Goal: Task Accomplishment & Management: Manage account settings

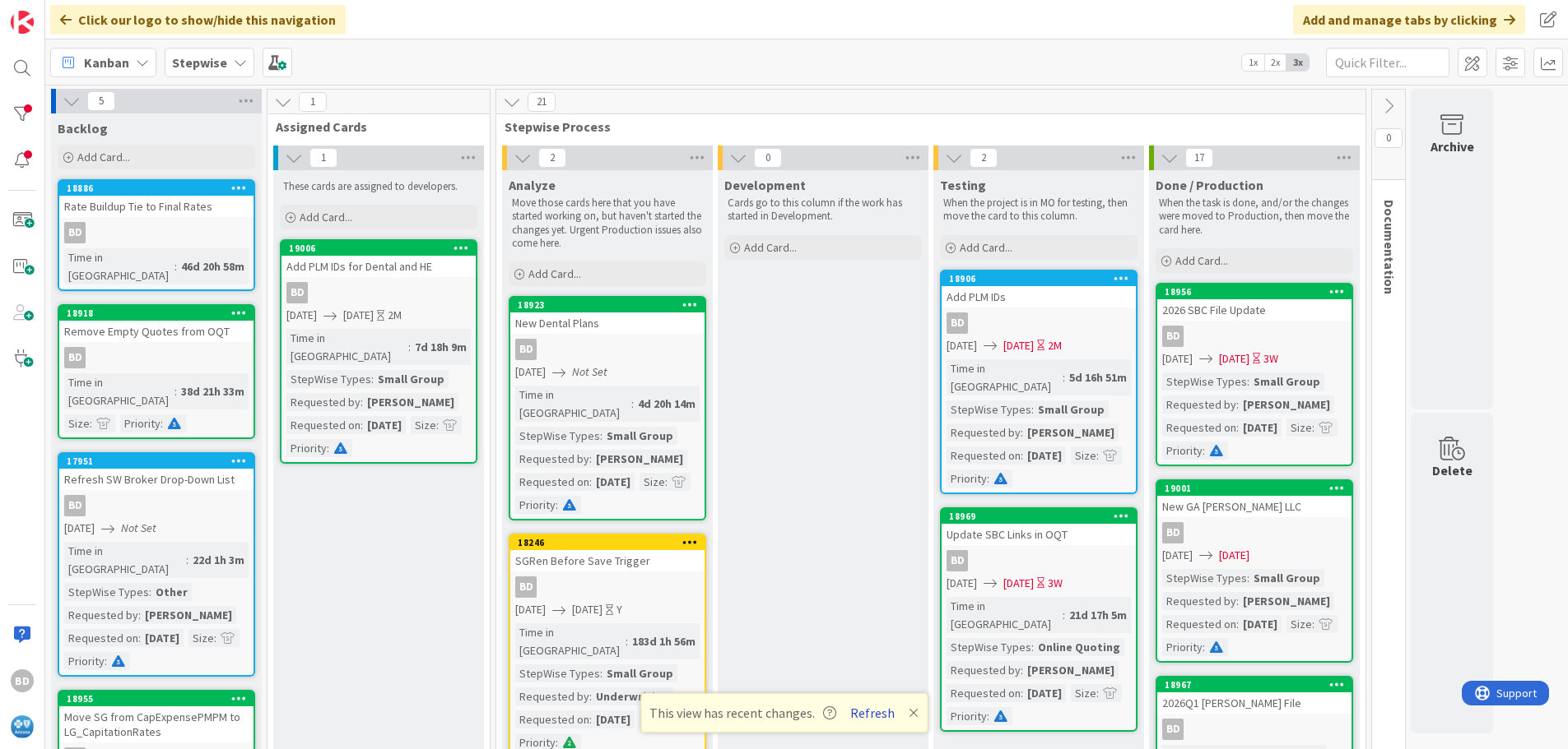
drag, startPoint x: 884, startPoint y: 716, endPoint x: 877, endPoint y: 706, distance: 12.2
click at [884, 716] on button "Refresh" at bounding box center [872, 713] width 56 height 22
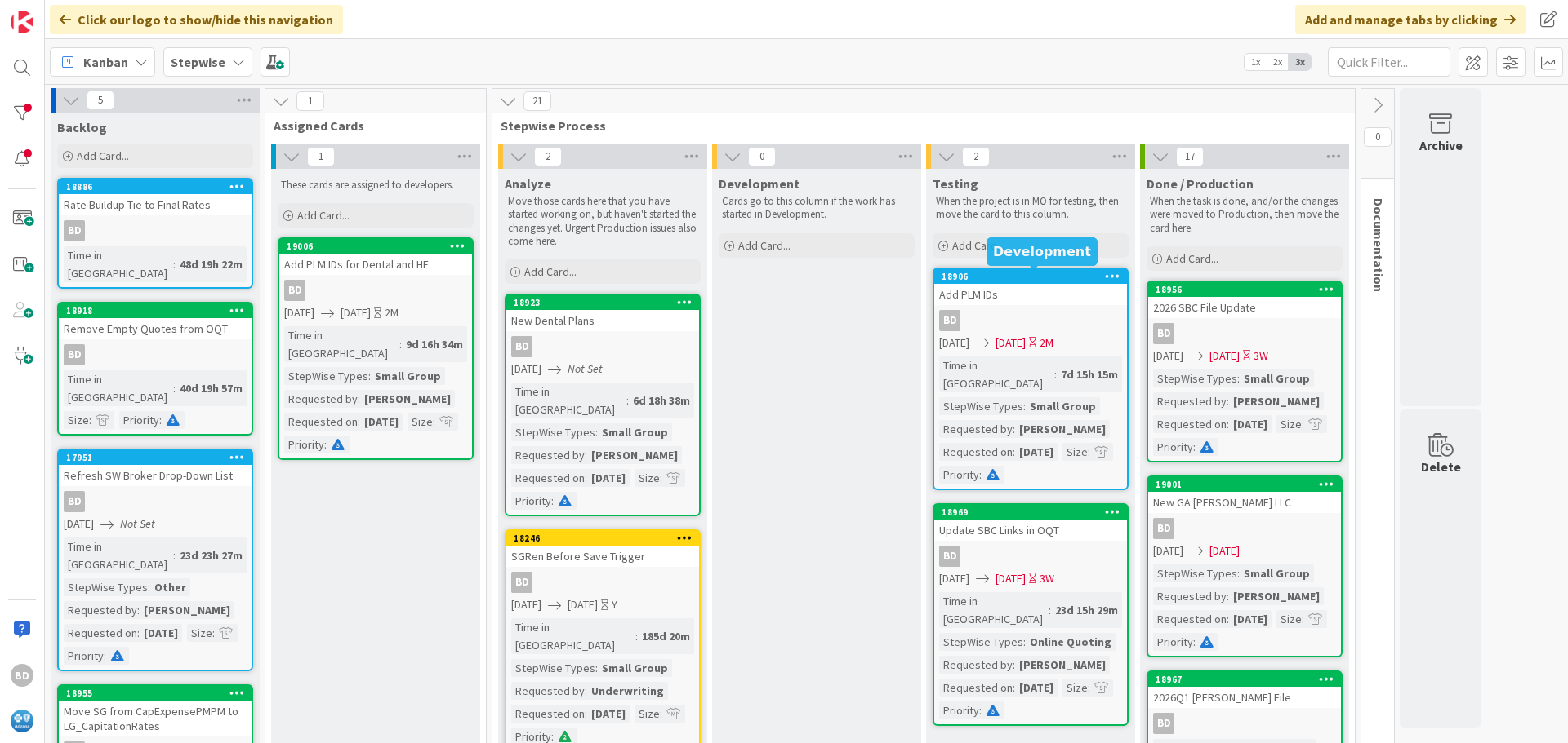
click at [1041, 272] on div "18906" at bounding box center [1033, 277] width 185 height 12
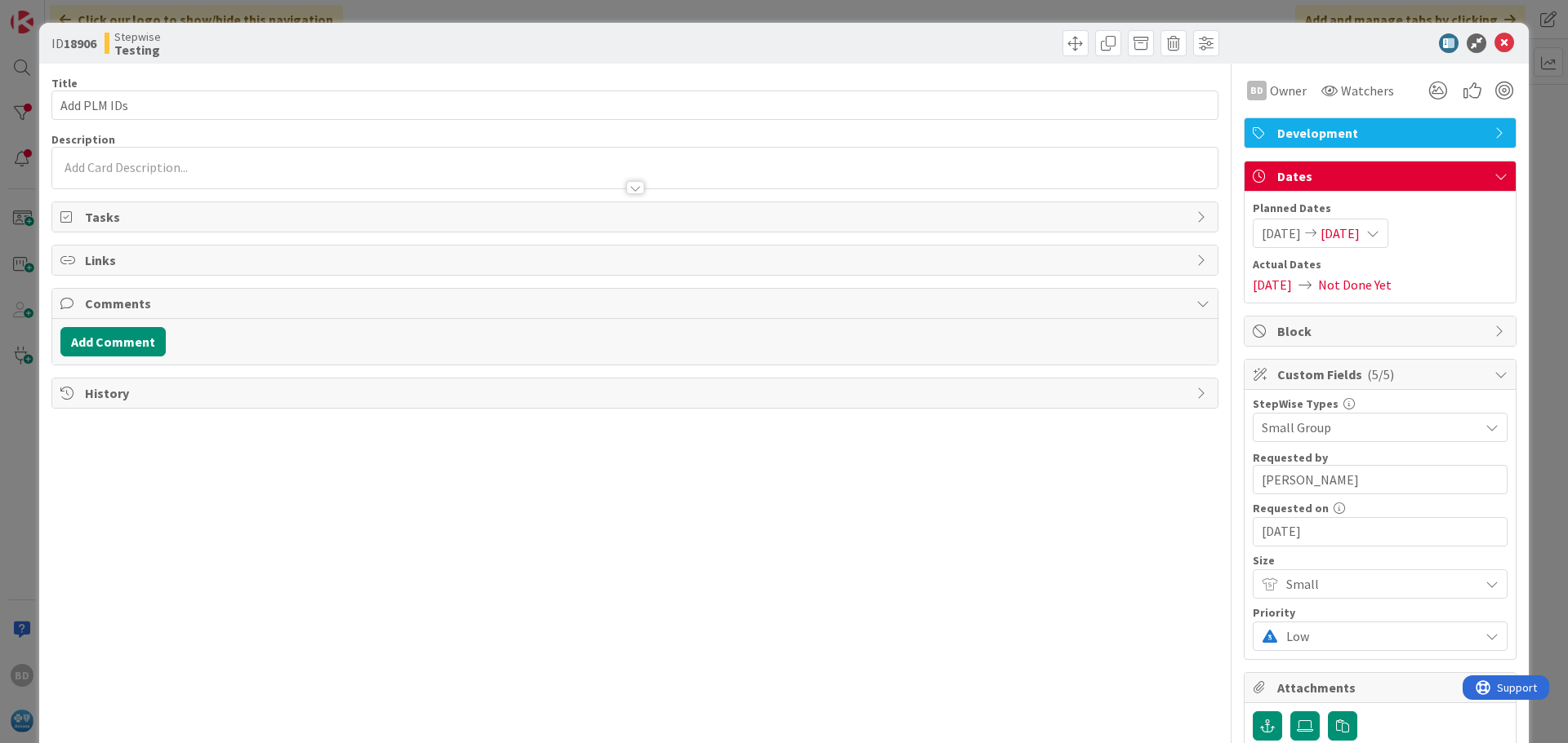
click at [1359, 235] on span "[DATE]" at bounding box center [1340, 233] width 39 height 20
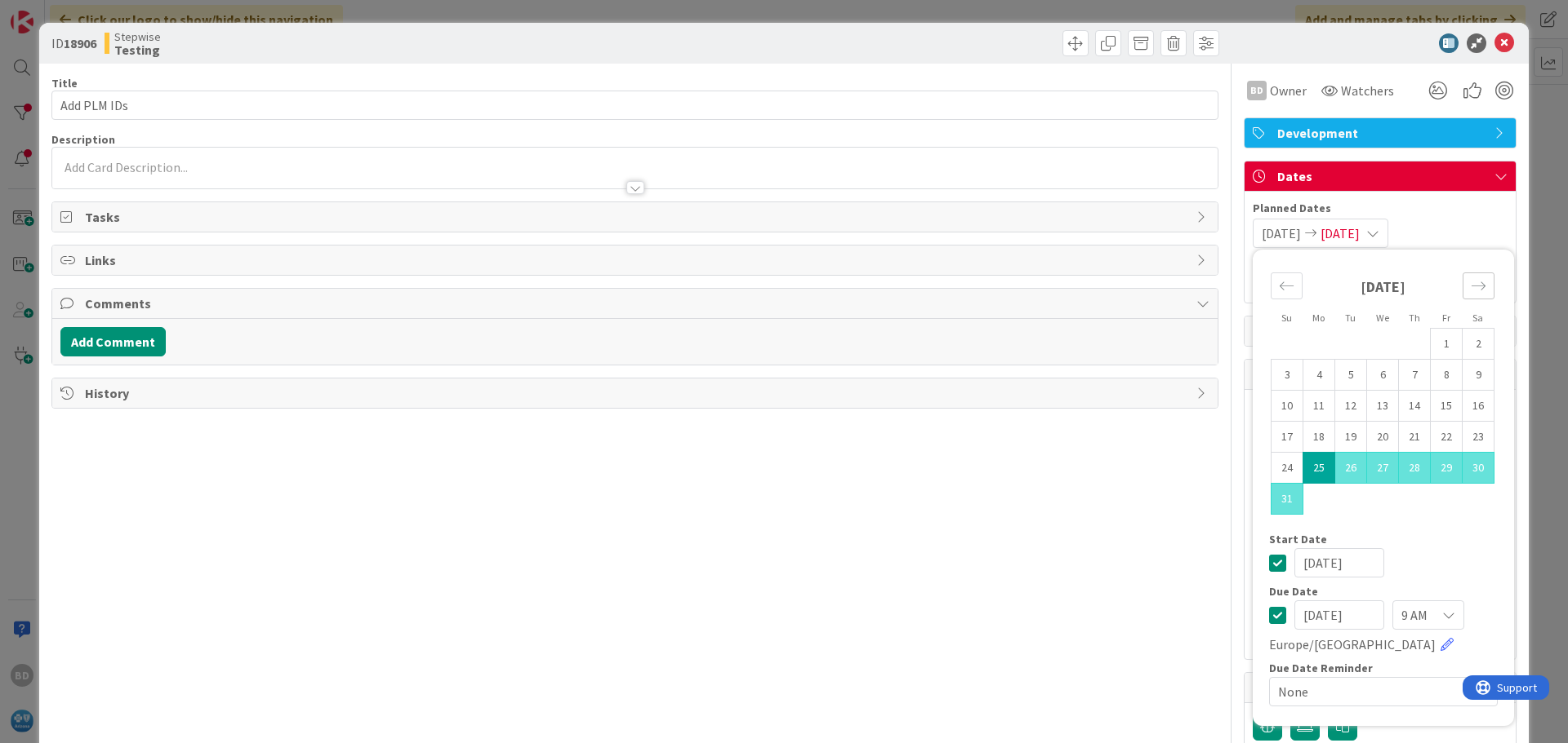
click at [1470, 292] on icon "Move forward to switch to the next month." at bounding box center [1478, 286] width 16 height 16
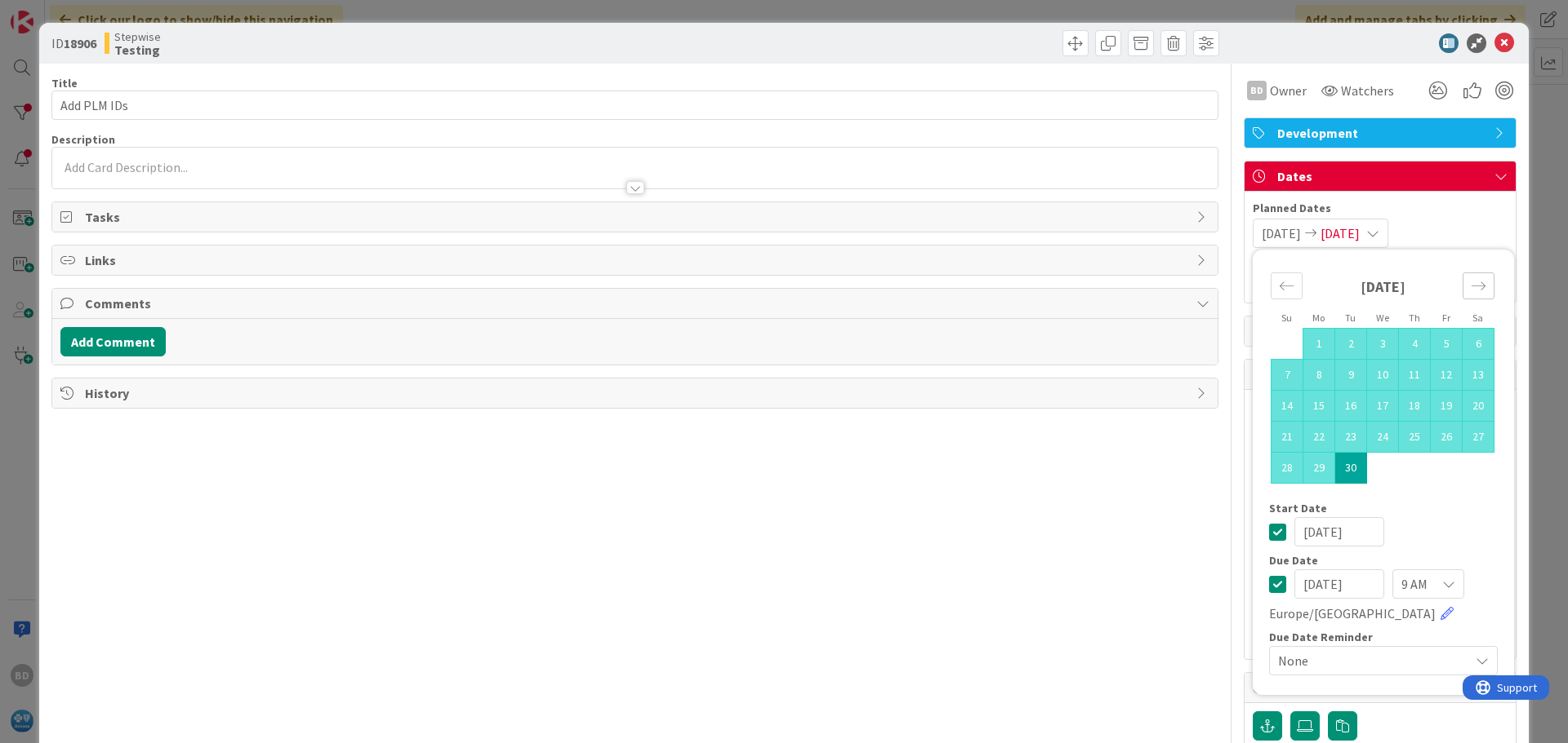
click at [1470, 292] on icon "Move forward to switch to the next month." at bounding box center [1478, 286] width 16 height 16
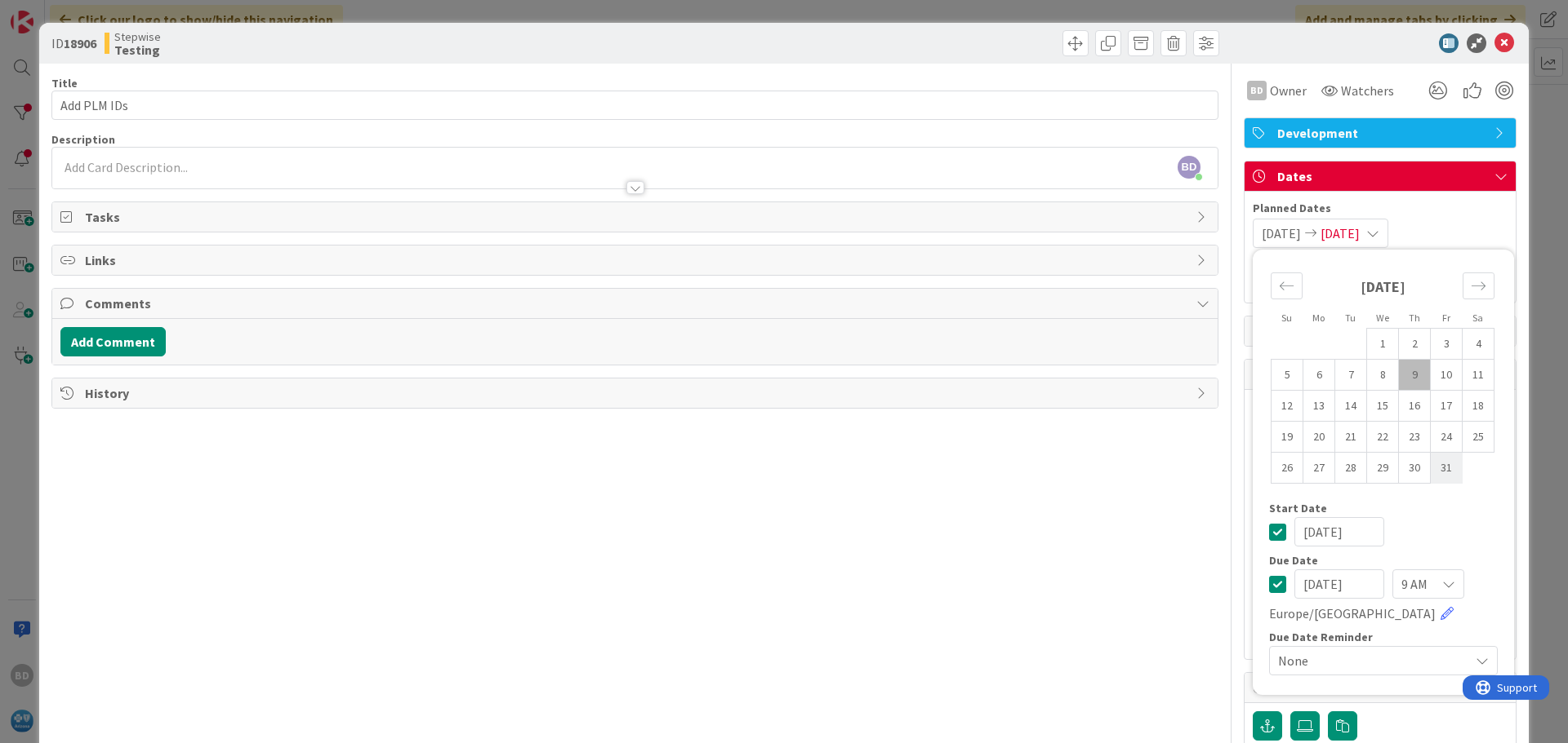
click at [1432, 463] on td "31" at bounding box center [1447, 469] width 32 height 31
type input "[DATE]"
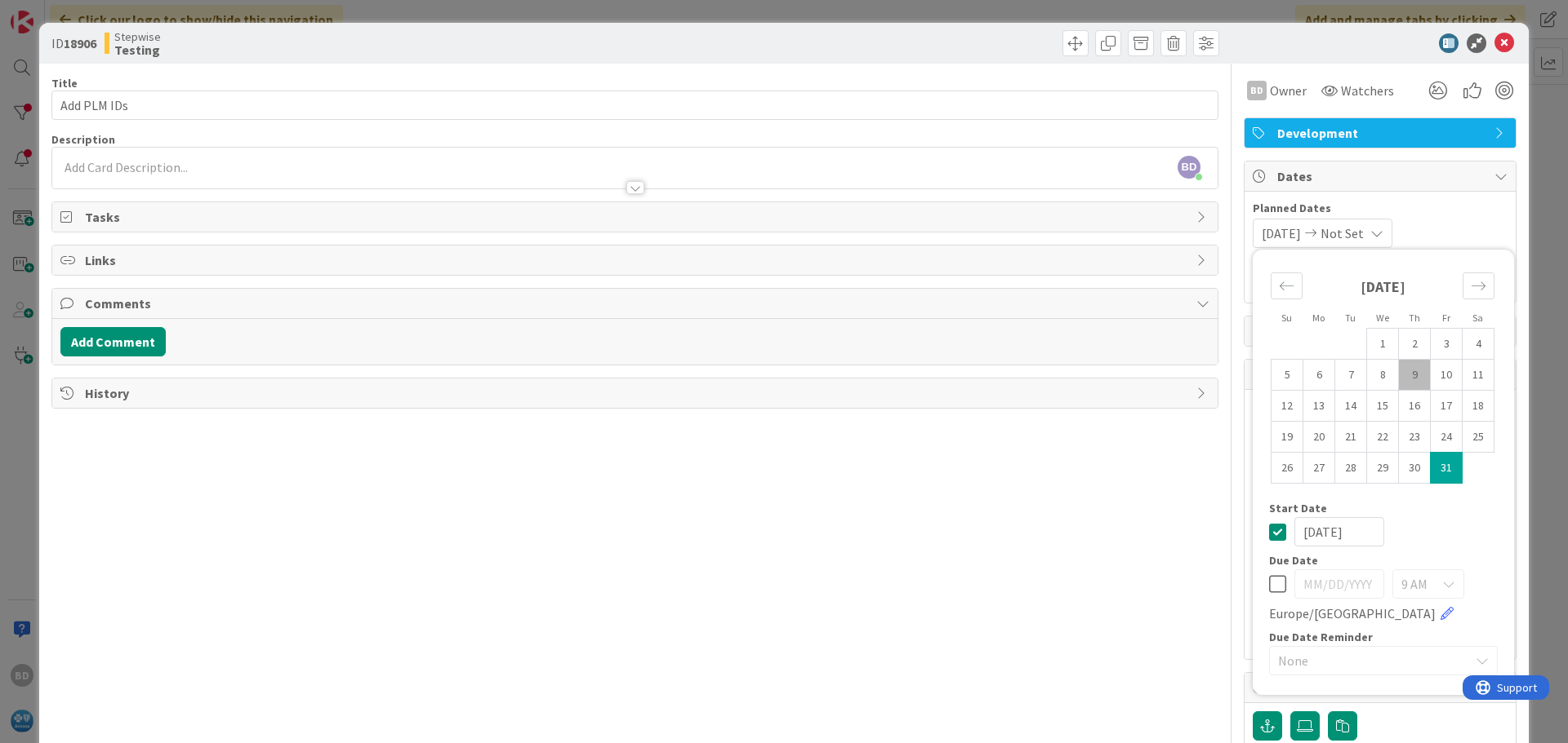
click at [1091, 520] on div "Title 11 / 128 Add PLM IDs Description BD Bryan Durham just joined BD Owner Wat…" at bounding box center [635, 454] width 1166 height 782
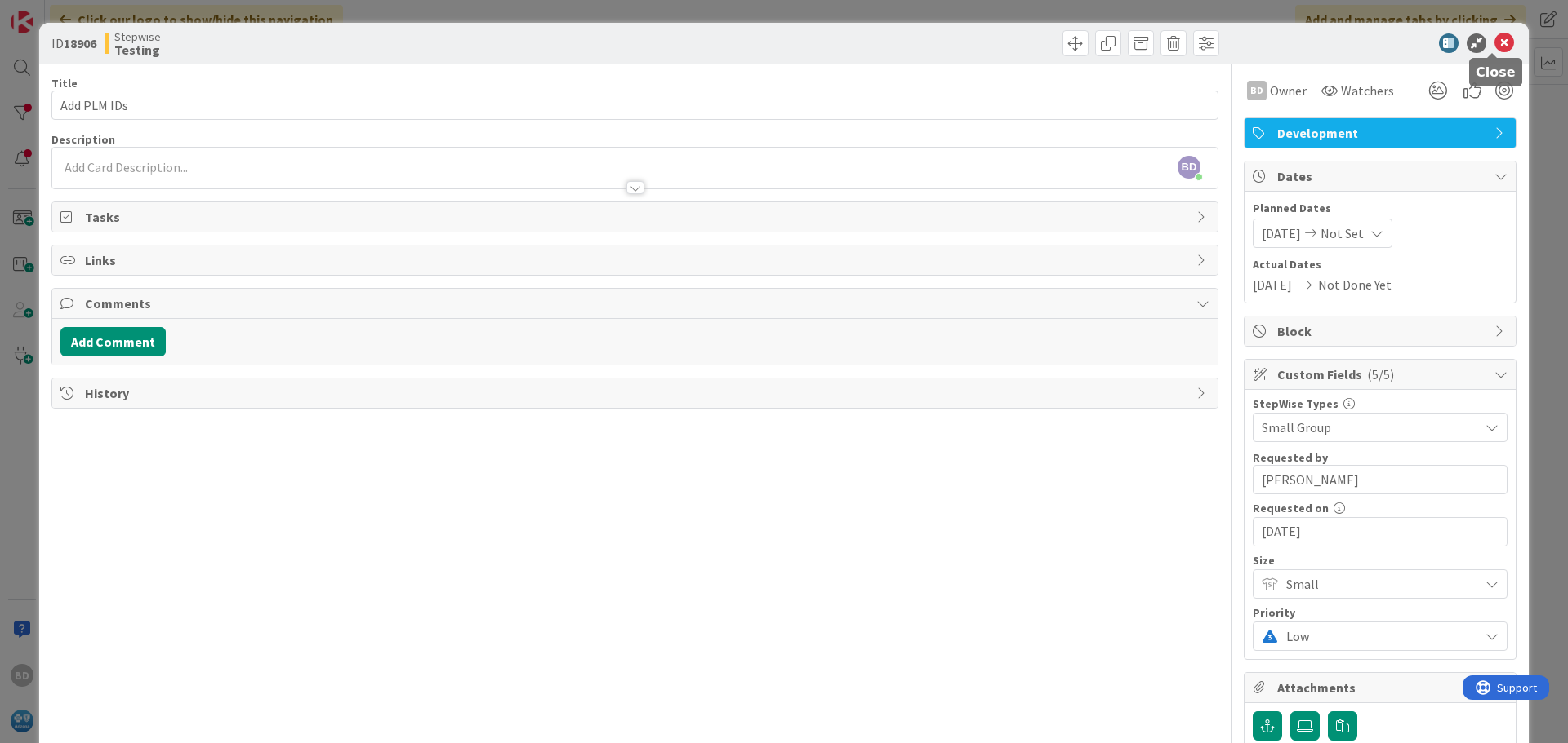
click at [1495, 47] on icon at bounding box center [1504, 43] width 20 height 20
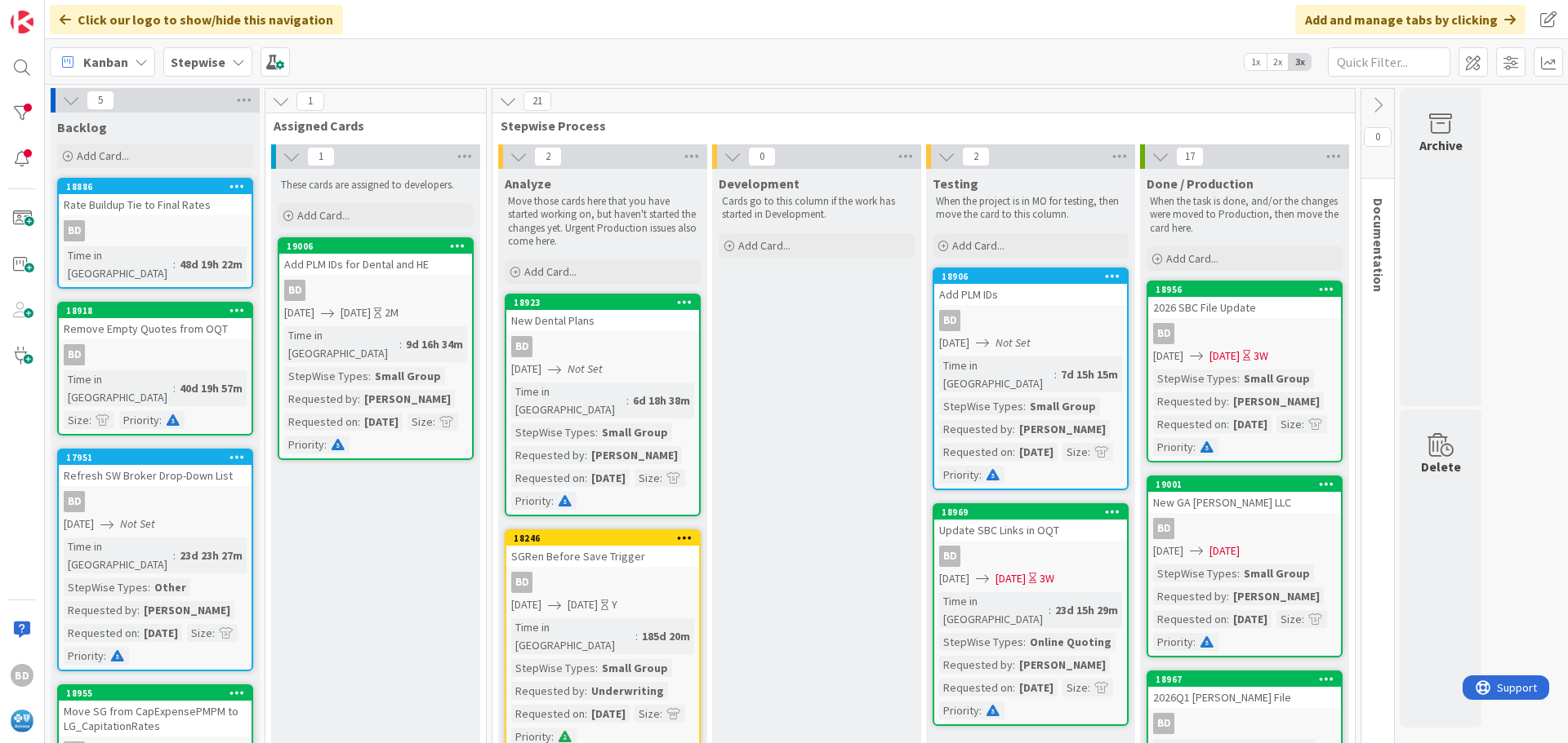
click at [1039, 520] on div "Update SBC Links in OQT" at bounding box center [1030, 531] width 193 height 22
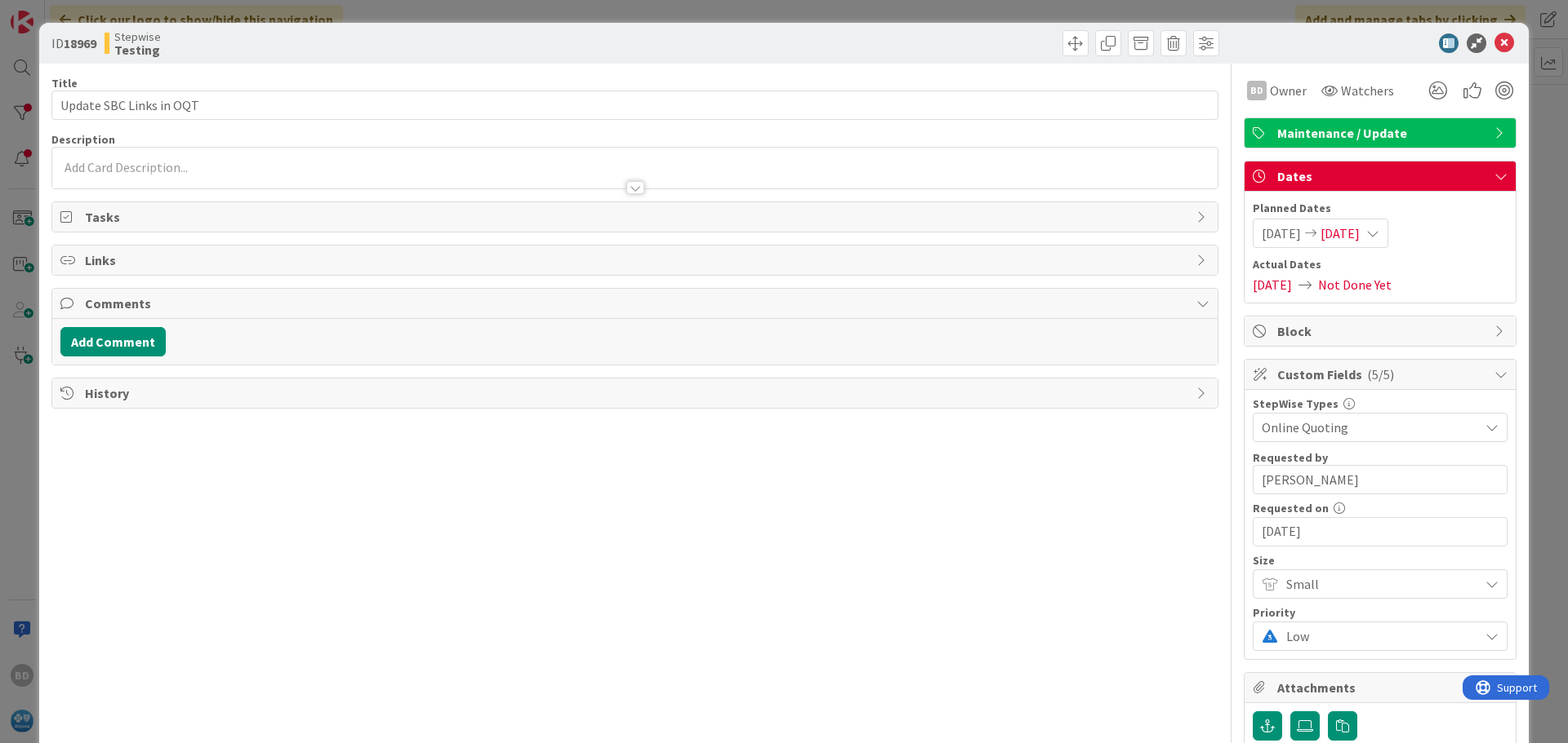
click at [1353, 231] on span "[DATE]" at bounding box center [1340, 233] width 39 height 20
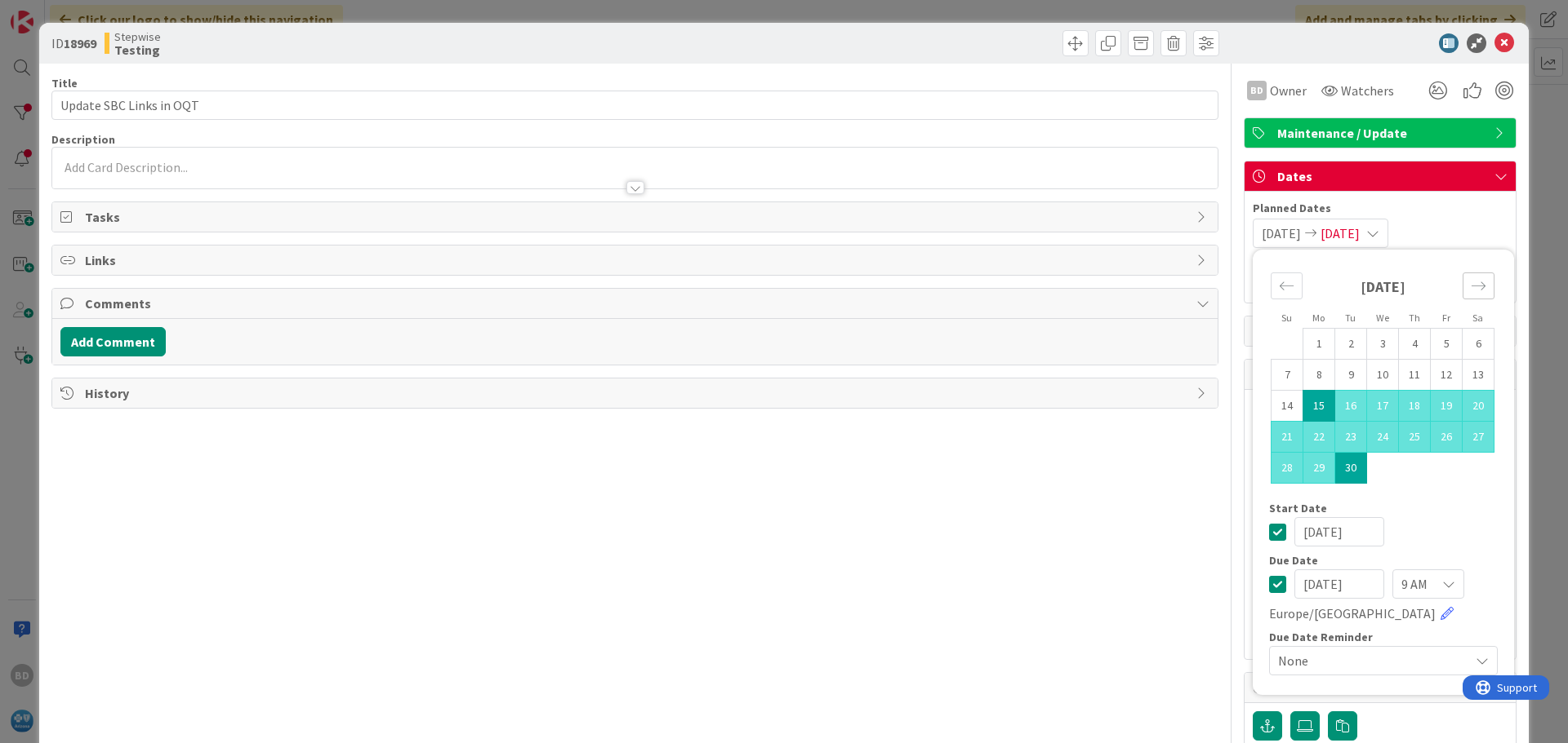
click at [1470, 286] on icon "Move forward to switch to the next month." at bounding box center [1478, 286] width 16 height 16
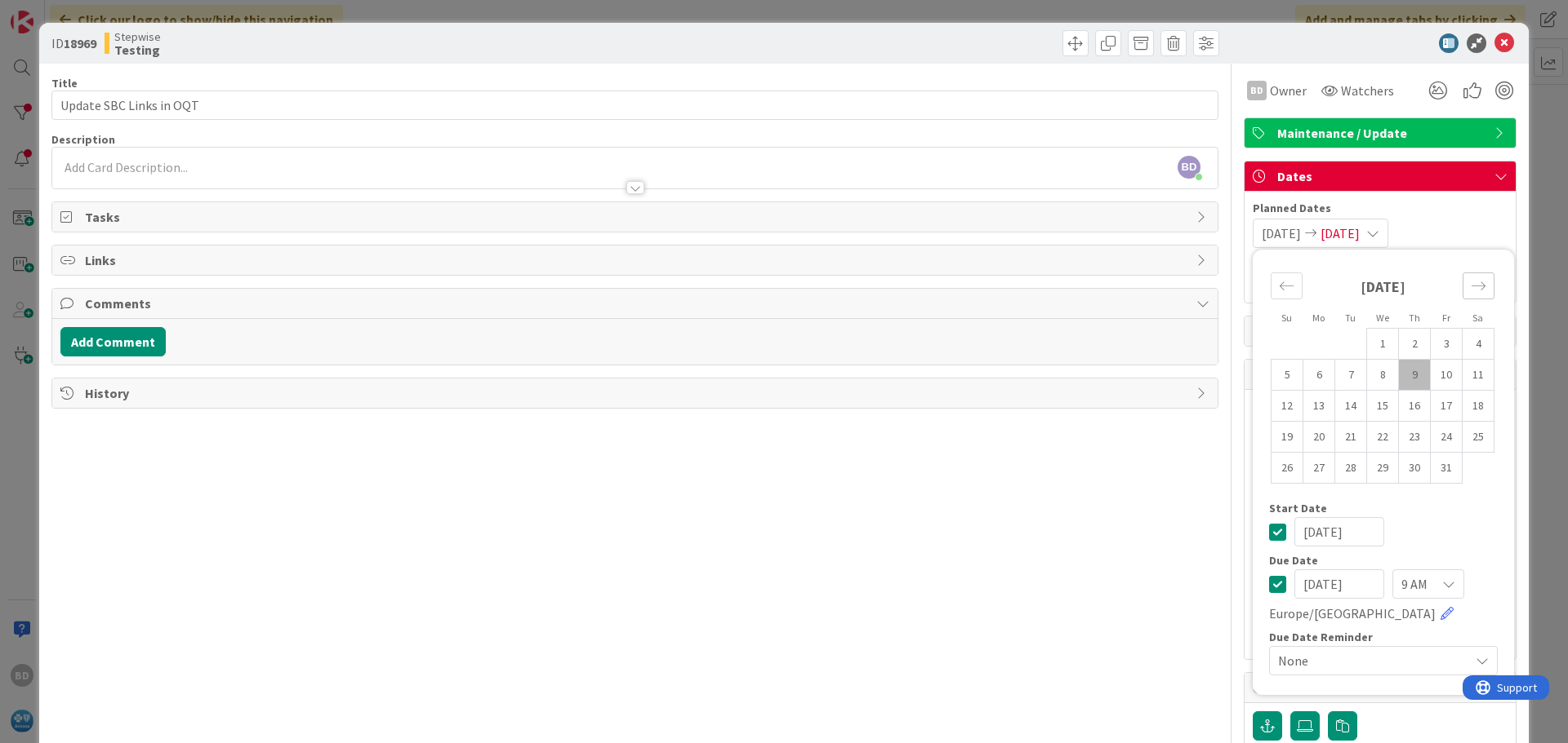
click at [1470, 286] on icon "Move forward to switch to the next month." at bounding box center [1478, 286] width 16 height 16
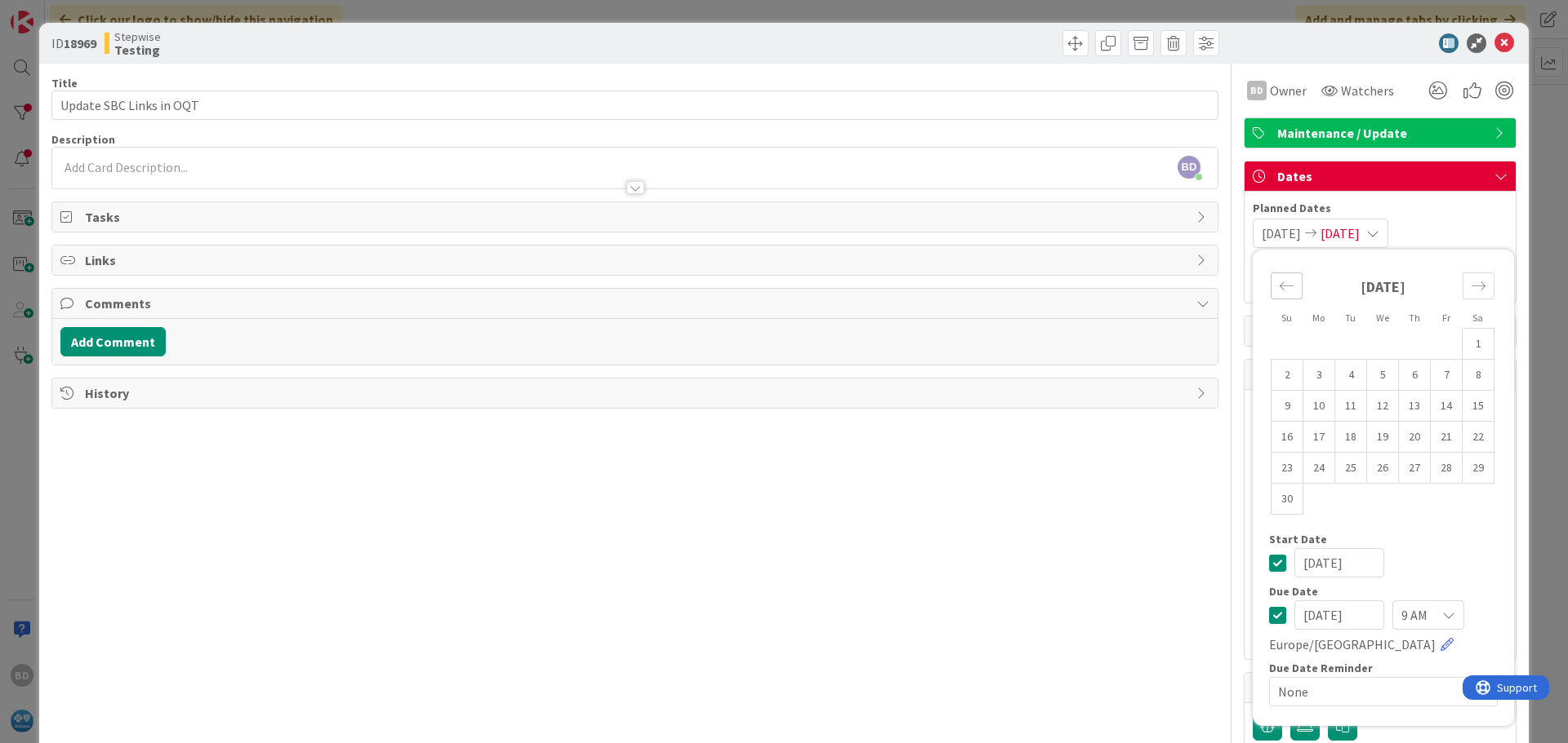
click at [1270, 289] on div "Move backward to switch to the previous month." at bounding box center [1286, 286] width 32 height 27
click at [1443, 470] on td "31" at bounding box center [1447, 469] width 32 height 31
type input "[DATE]"
click at [1161, 545] on div "Title 23 / 128 Update SBC Links in OQT Description BD Bryan Durham just joined …" at bounding box center [635, 454] width 1166 height 782
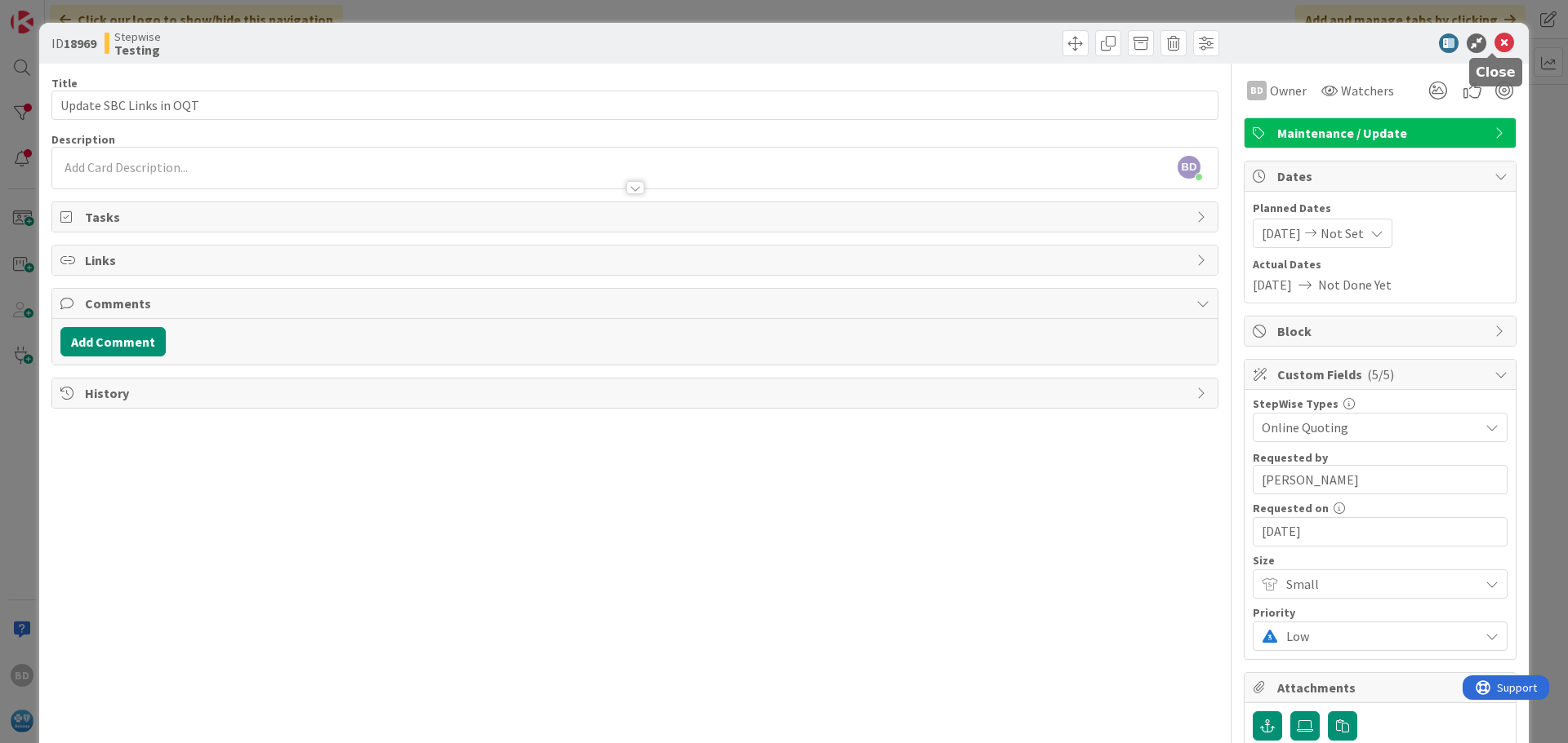
click at [1495, 47] on icon at bounding box center [1504, 43] width 20 height 20
